Goal: Understand process/instructions: Learn about a topic

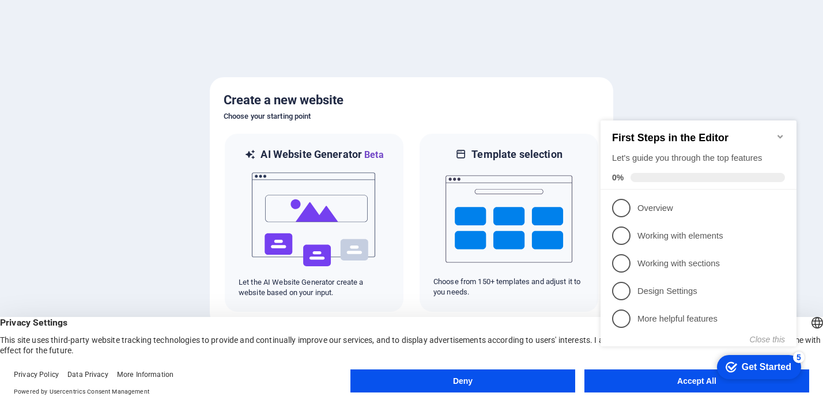
click at [675, 382] on div "checkmark Get Started 5 First Steps in the Editor Let's guide you through the t…" at bounding box center [701, 244] width 210 height 280
click at [669, 385] on appcues-checklist "Contextual help checklist present on screen" at bounding box center [701, 245] width 210 height 283
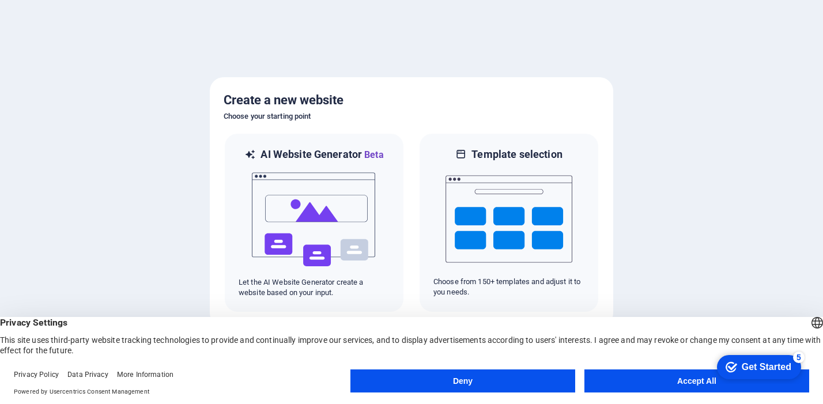
click at [708, 385] on appcues-checklist "Contextual help checklist present on screen" at bounding box center [757, 367] width 98 height 37
click at [740, 239] on div at bounding box center [411, 202] width 823 height 404
click at [737, 366] on div "checkmark Get Started 5" at bounding box center [758, 367] width 66 height 12
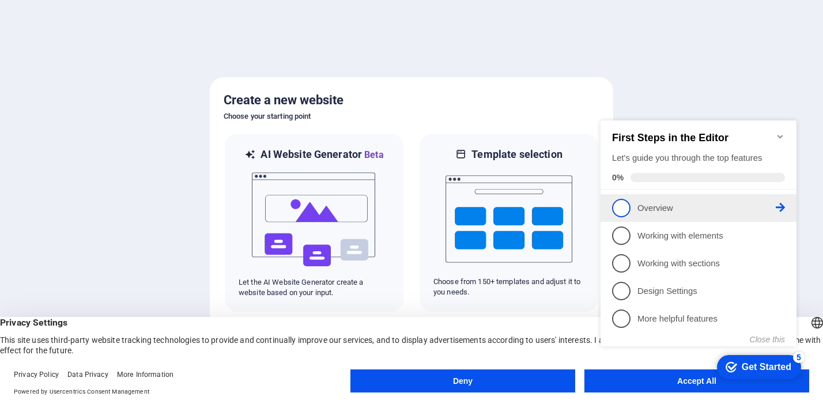
click at [623, 206] on span "1" at bounding box center [621, 208] width 18 height 18
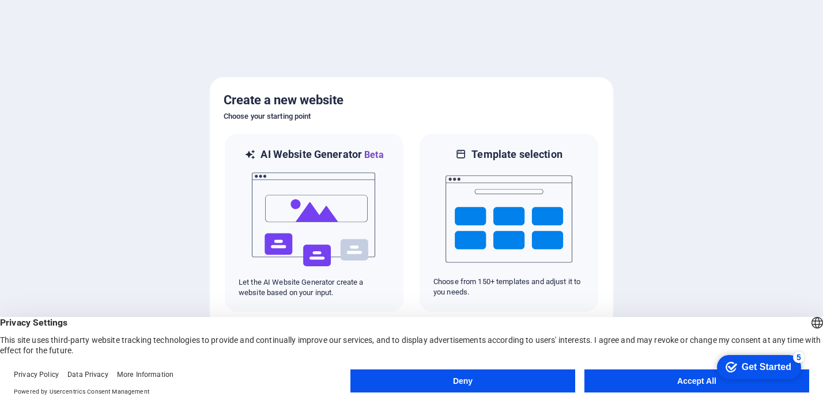
click at [650, 383] on button "Accept All" at bounding box center [696, 380] width 225 height 23
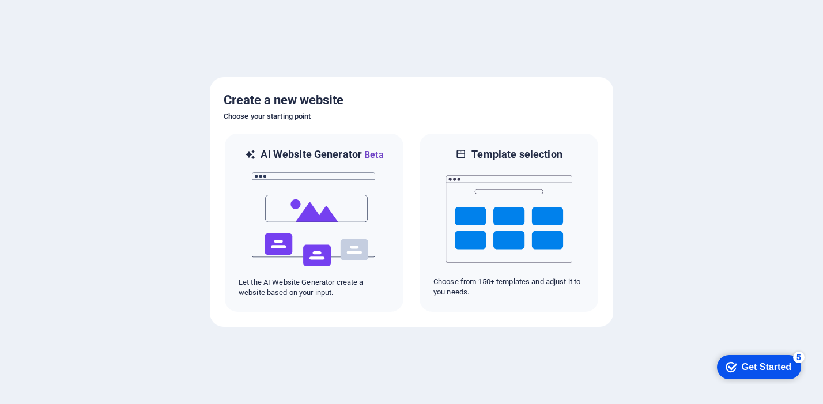
click at [556, 360] on div at bounding box center [411, 202] width 823 height 404
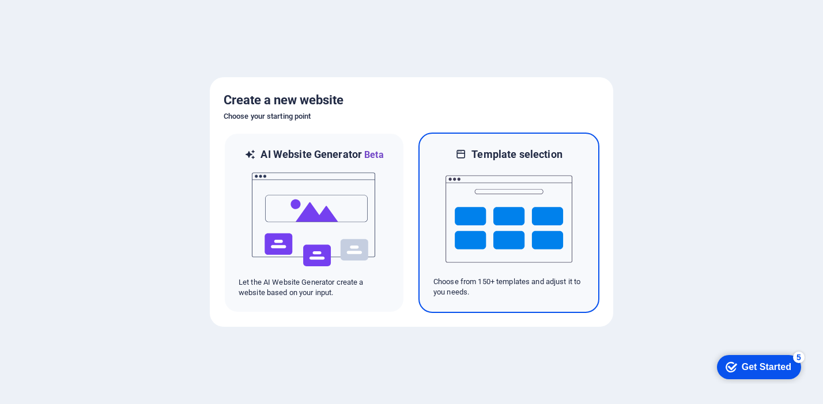
click at [492, 230] on img at bounding box center [508, 218] width 127 height 115
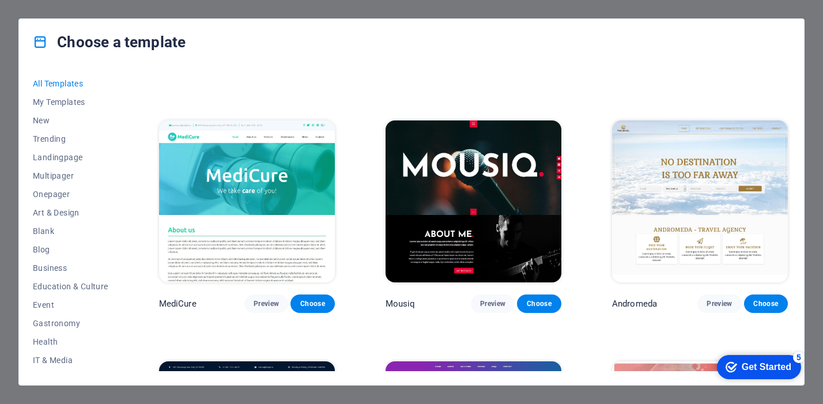
scroll to position [4140, 0]
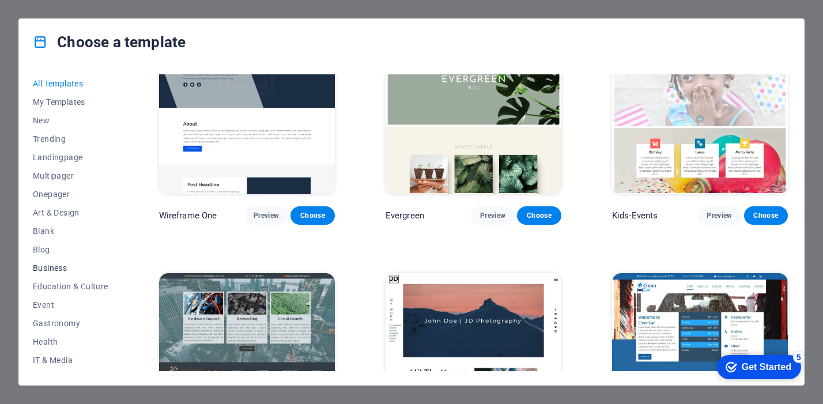
click at [56, 268] on span "Business" at bounding box center [70, 267] width 75 height 9
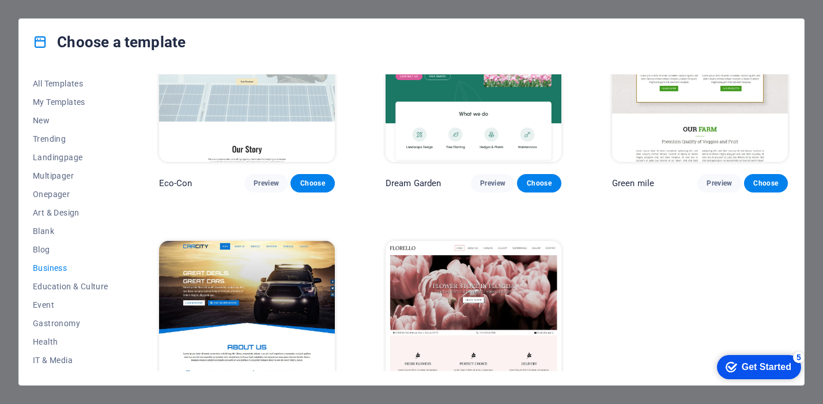
scroll to position [136, 0]
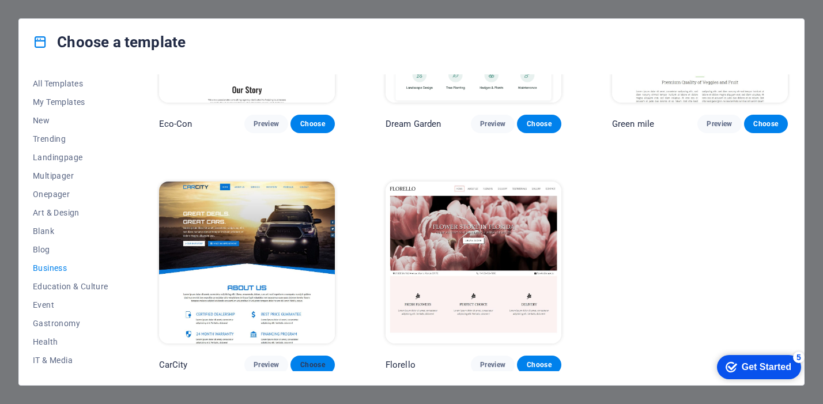
click at [312, 362] on span "Choose" at bounding box center [312, 364] width 25 height 9
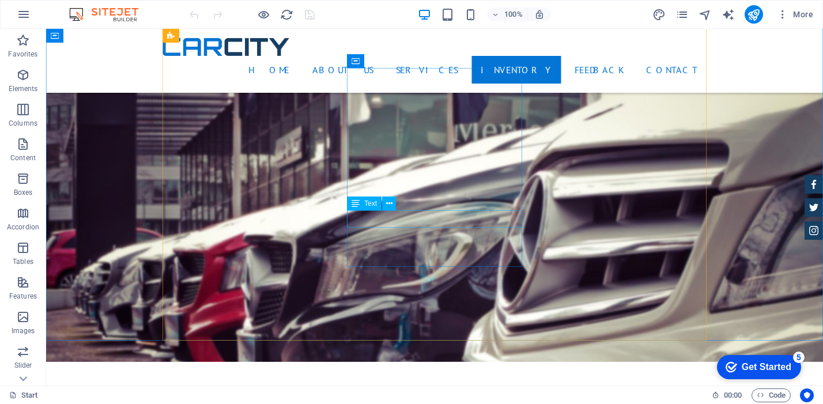
scroll to position [3218, 0]
